Goal: Navigation & Orientation: Find specific page/section

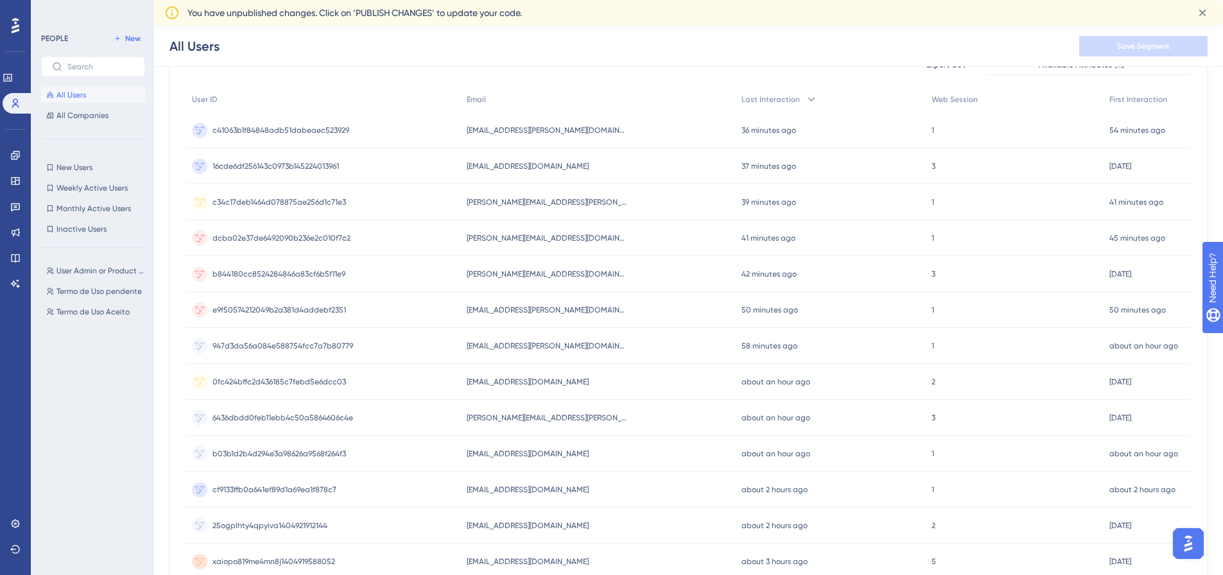
click at [84, 100] on button "All Users" at bounding box center [93, 94] width 104 height 15
click at [100, 114] on span "All Companies" at bounding box center [82, 115] width 52 height 10
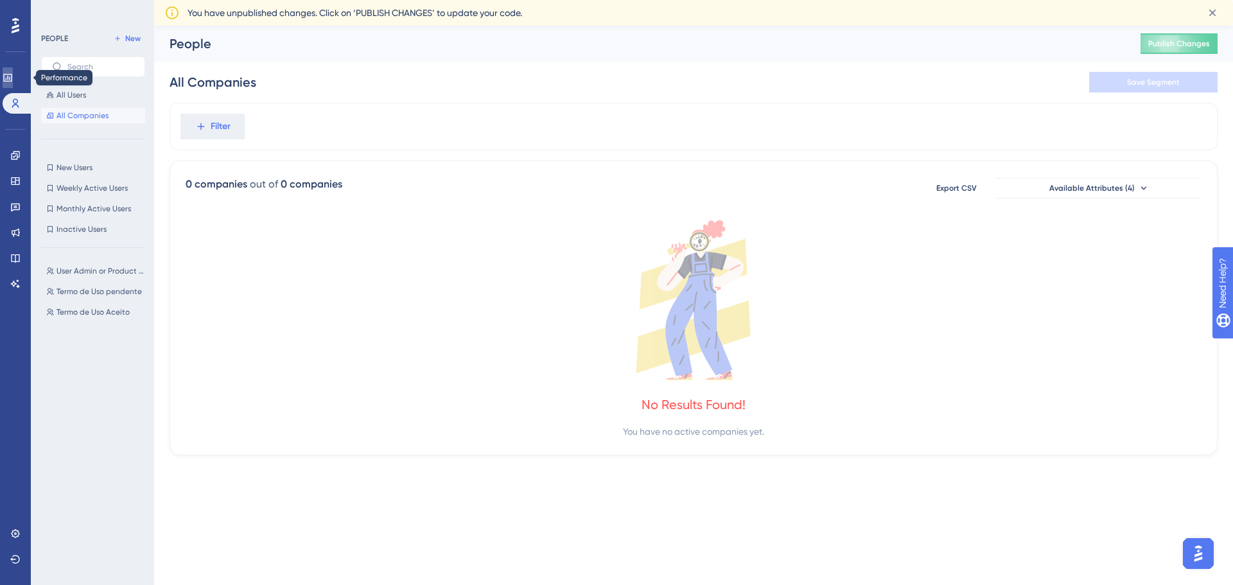
click at [13, 76] on icon at bounding box center [8, 78] width 10 height 10
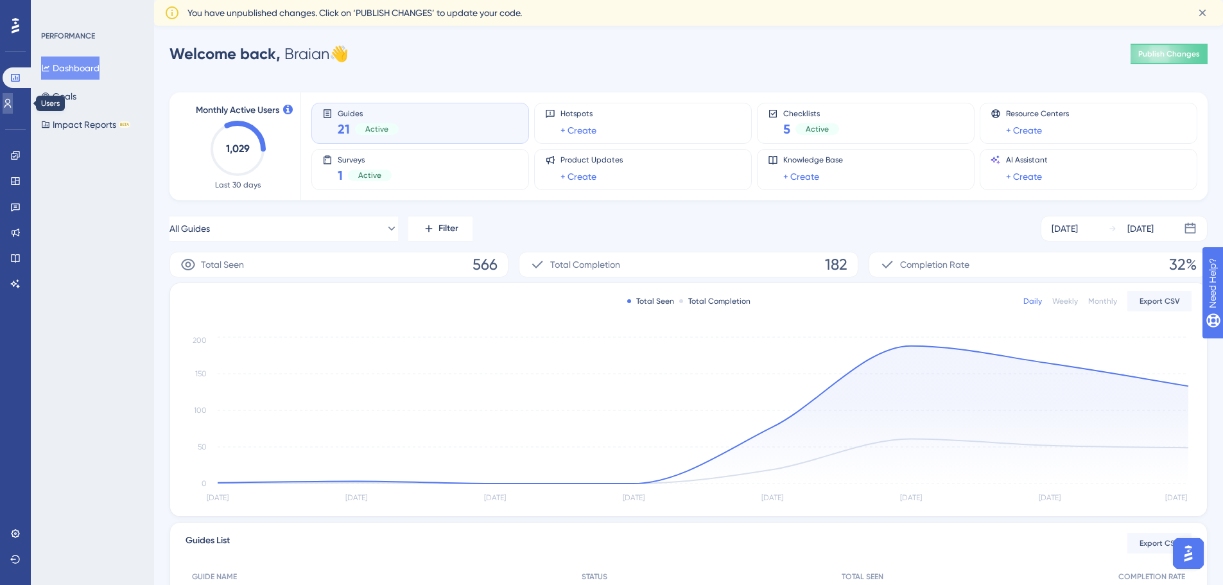
click at [13, 103] on icon at bounding box center [8, 103] width 10 height 10
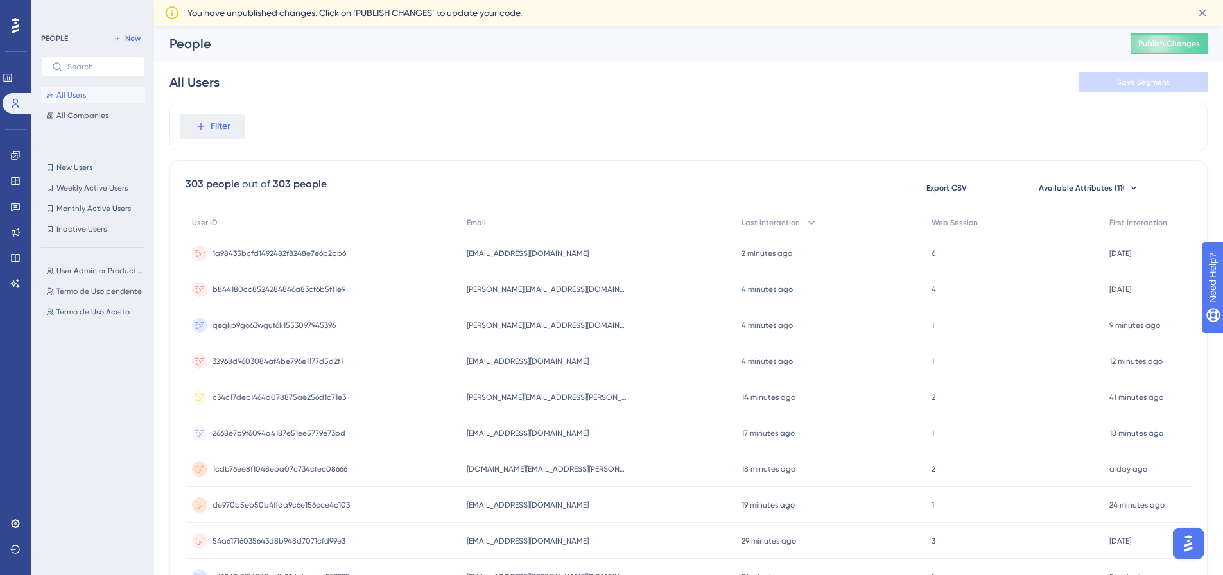
click at [917, 253] on div "2 minutes ago [DATE] 09:45" at bounding box center [830, 254] width 190 height 36
